Goal: Task Accomplishment & Management: Use online tool/utility

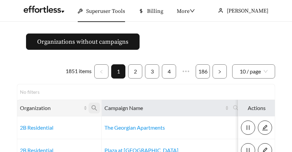
click at [92, 107] on icon "search" at bounding box center [94, 108] width 6 height 6
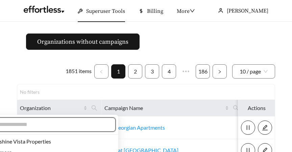
click at [70, 122] on input "text" at bounding box center [50, 124] width 116 height 8
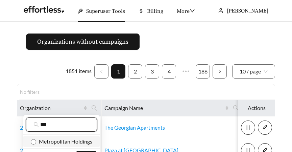
type input "***"
click at [71, 140] on span "Metropolitan Holdings" at bounding box center [64, 141] width 56 height 6
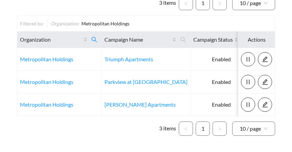
scroll to position [69, 0]
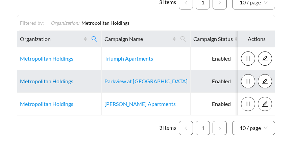
click at [36, 81] on link "Metropolitan Holdings" at bounding box center [46, 81] width 53 height 6
click at [54, 80] on link "Metropolitan Holdings" at bounding box center [46, 81] width 53 height 6
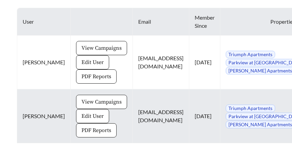
scroll to position [357, 0]
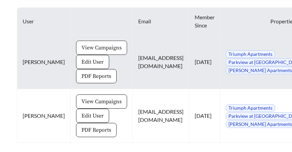
click at [81, 44] on span "View Campaigns" at bounding box center [101, 48] width 40 height 8
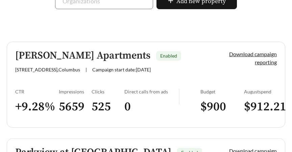
scroll to position [191, 0]
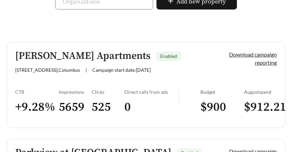
click at [64, 76] on link "Ogden Apartments Enabled 815 E Long St , Columbus | Campaign start date: 2025-0…" at bounding box center [146, 85] width 278 height 86
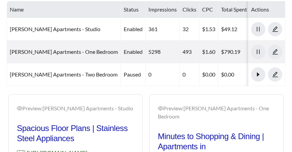
scroll to position [509, 0]
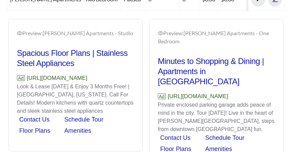
click at [91, 74] on p "Ad https://www.liveatogden.com" at bounding box center [75, 78] width 117 height 9
drag, startPoint x: 104, startPoint y: 56, endPoint x: 27, endPoint y: 56, distance: 76.9
click at [27, 74] on p "Ad https://www.liveatogden.com" at bounding box center [75, 78] width 117 height 9
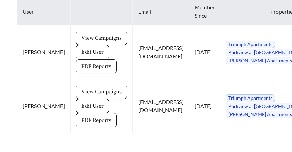
scroll to position [367, 0]
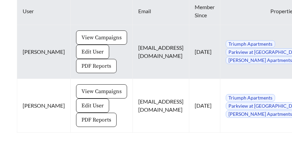
click at [81, 62] on span "PDF Reports" at bounding box center [96, 66] width 30 height 8
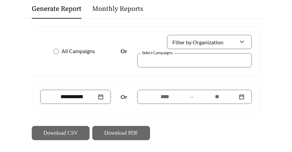
scroll to position [86, 0]
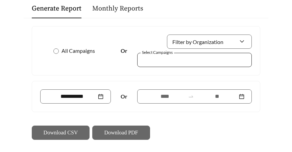
click at [162, 56] on div at bounding box center [189, 59] width 99 height 9
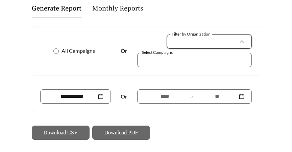
click at [231, 44] on input "Filter by Organization" at bounding box center [206, 41] width 64 height 13
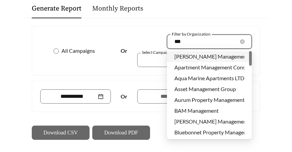
type input "****"
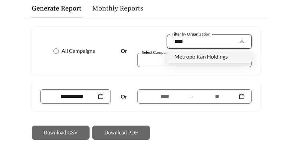
click at [228, 55] on div "Metropolitan Holdings" at bounding box center [209, 56] width 70 height 7
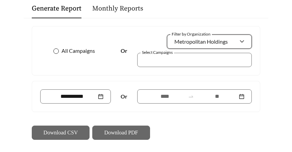
click at [59, 51] on span "All Campaigns" at bounding box center [78, 51] width 39 height 8
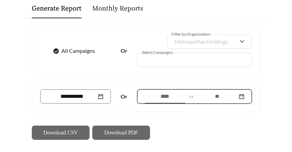
click at [172, 96] on input at bounding box center [164, 96] width 41 height 8
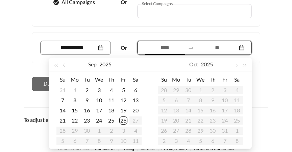
scroll to position [142, 0]
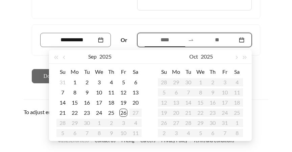
type input "**********"
click at [64, 56] on span "button" at bounding box center [64, 57] width 3 height 3
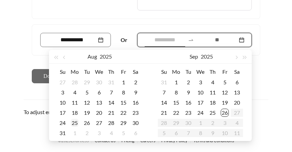
type input "**********"
click at [76, 124] on div "25" at bounding box center [75, 122] width 8 height 8
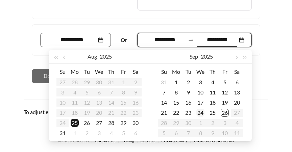
type input "**********"
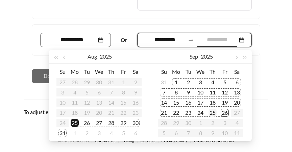
type input "**********"
click at [212, 113] on div "25" at bounding box center [212, 112] width 8 height 8
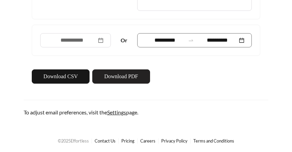
click at [117, 78] on span "Download PDF" at bounding box center [121, 76] width 34 height 8
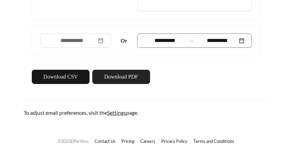
scroll to position [141, 0]
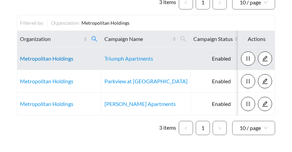
click at [39, 58] on link "Metropolitan Holdings" at bounding box center [46, 58] width 53 height 6
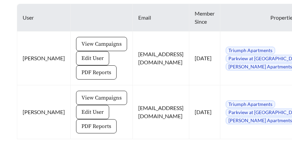
scroll to position [366, 0]
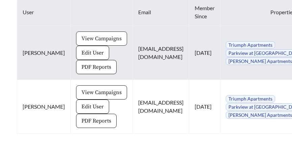
click at [88, 34] on span "View Campaigns" at bounding box center [101, 38] width 40 height 8
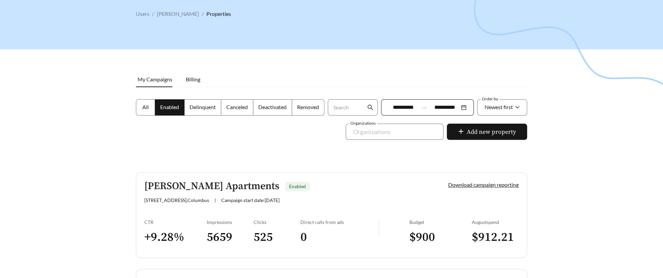
scroll to position [34, 0]
click at [194, 151] on div "CTR" at bounding box center [175, 222] width 62 height 6
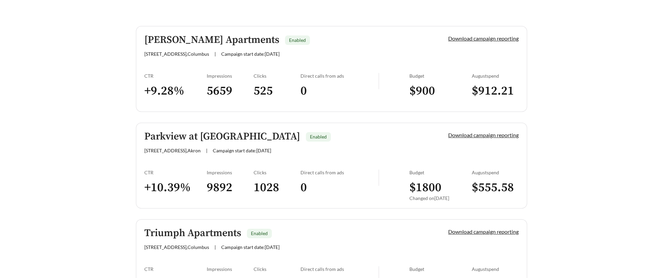
scroll to position [180, 0]
click at [175, 151] on link "Parkview at Spring Hill Apartments Enabled 1000 Spring Hill Dr , Akron | Campai…" at bounding box center [331, 165] width 391 height 86
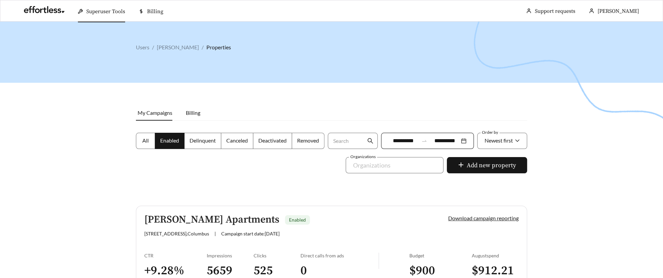
scroll to position [180, 0]
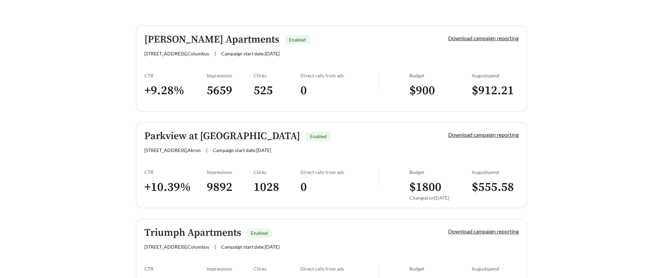
click at [154, 151] on link "Parkview at Spring Hill Apartments Enabled 1000 Spring Hill Dr , Akron | Campai…" at bounding box center [331, 165] width 391 height 86
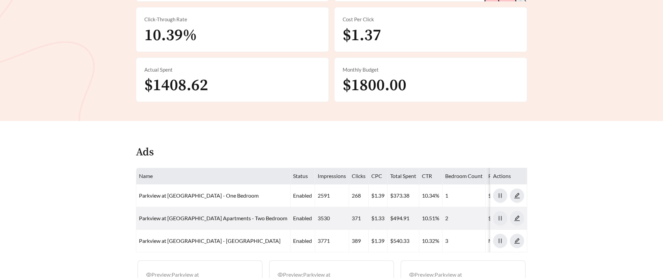
scroll to position [226, 0]
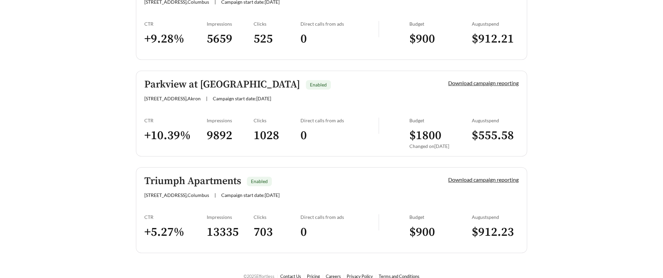
scroll to position [240, 0]
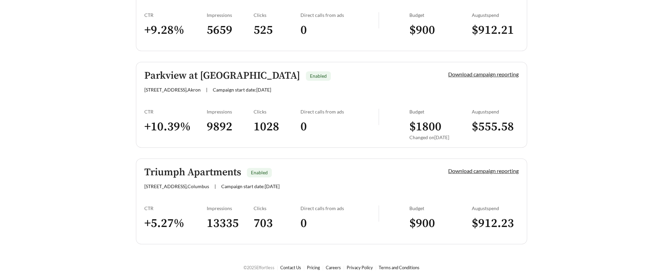
click at [186, 151] on div "CTR" at bounding box center [175, 208] width 62 height 6
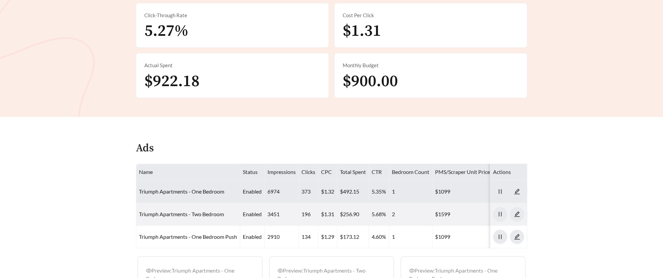
scroll to position [210, 0]
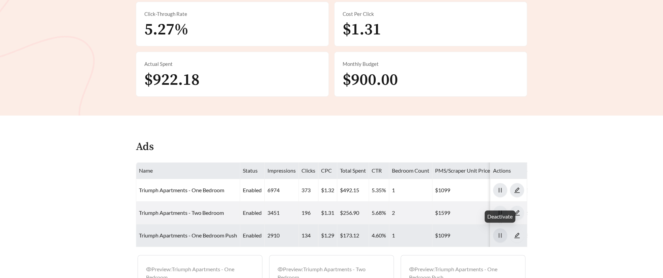
click at [291, 151] on button "button" at bounding box center [500, 235] width 14 height 14
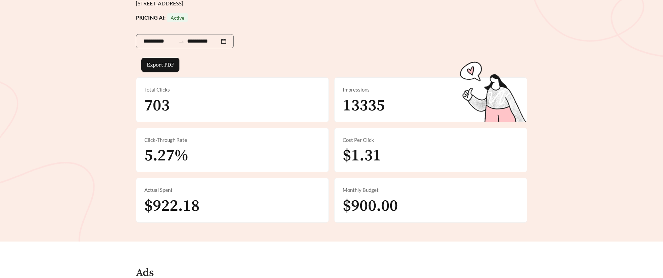
scroll to position [0, 0]
